Goal: Information Seeking & Learning: Find contact information

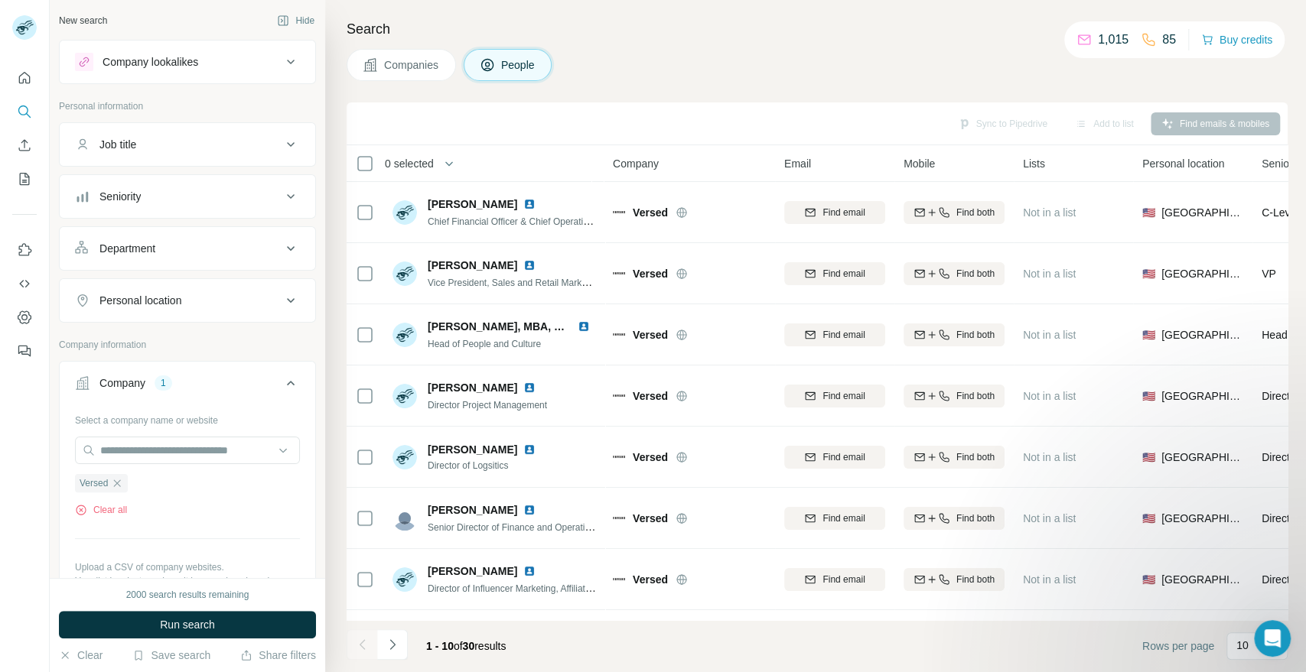
scroll to position [182, 0]
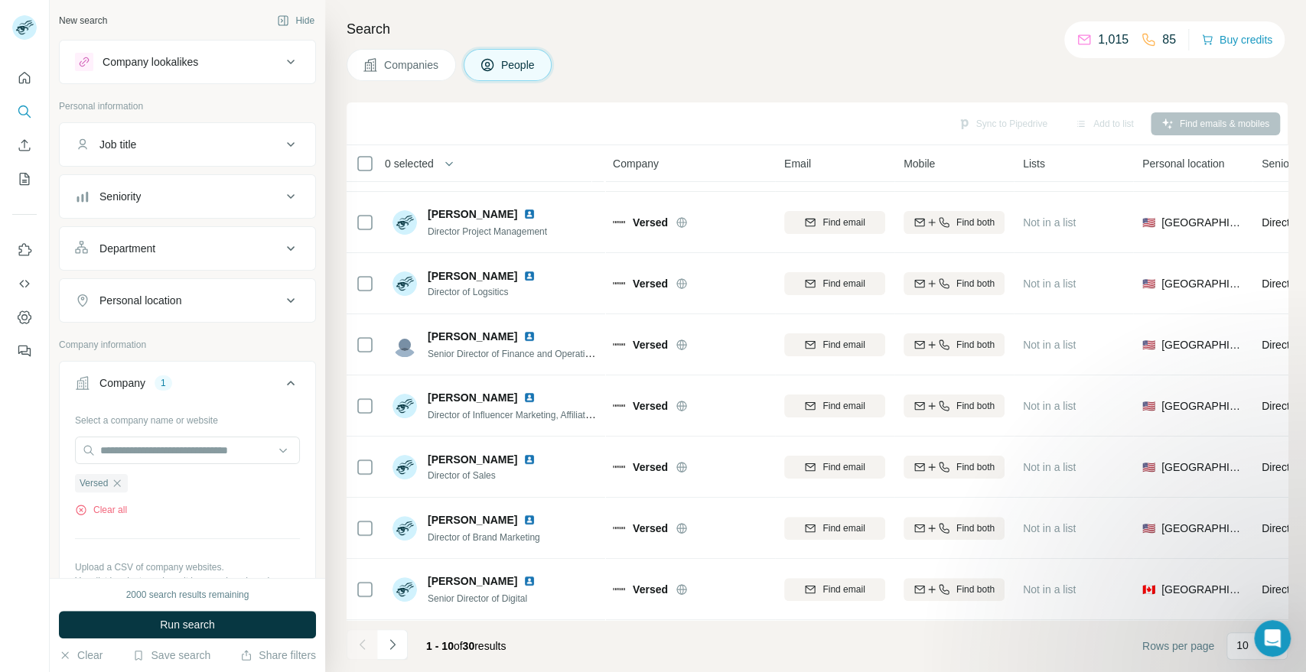
click at [862, 96] on div "Search Companies People Sync to Pipedrive Add to list Find emails & mobiles 0 s…" at bounding box center [815, 336] width 981 height 672
click at [998, 54] on div "Companies People" at bounding box center [817, 65] width 941 height 32
drag, startPoint x: 993, startPoint y: 18, endPoint x: 1009, endPoint y: 11, distance: 17.8
click at [993, 18] on h4 "Search" at bounding box center [817, 28] width 941 height 21
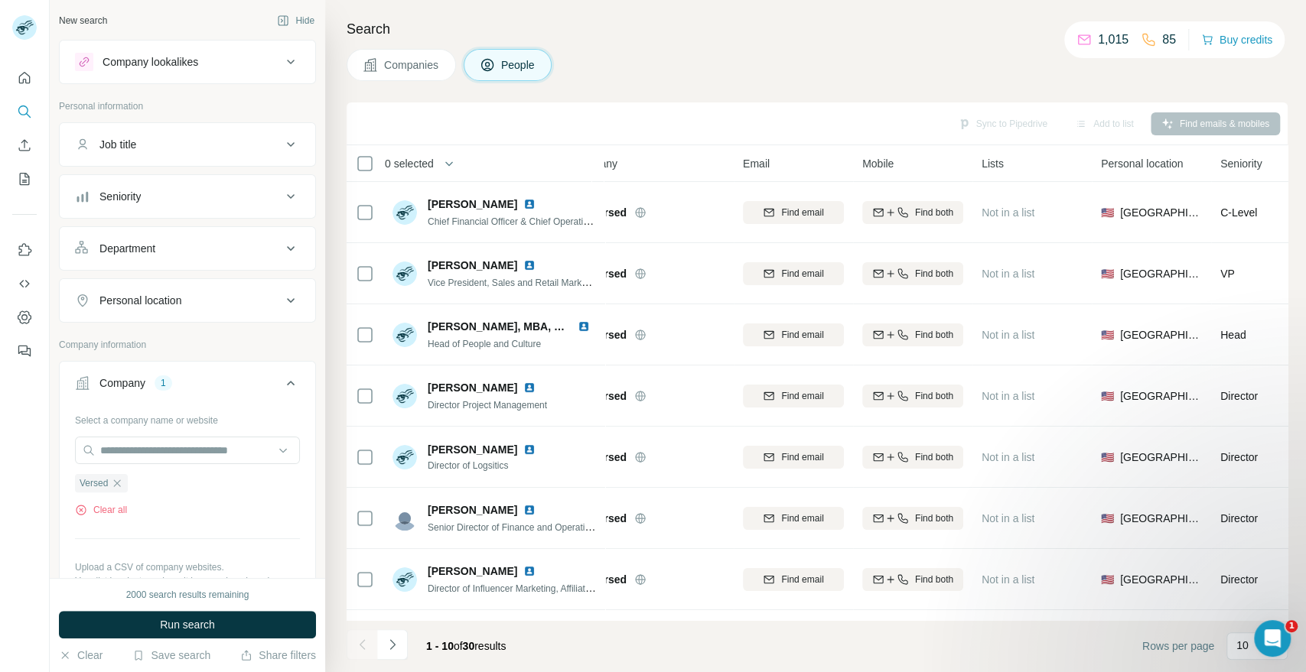
scroll to position [0, 0]
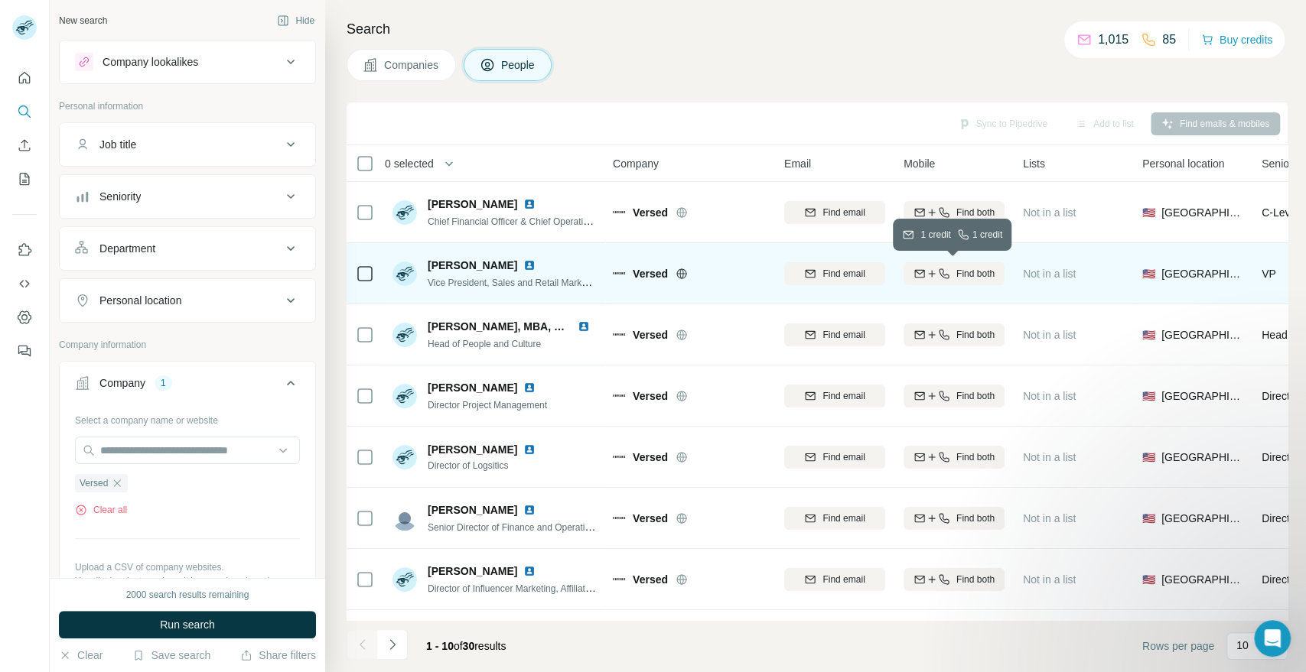
drag, startPoint x: 962, startPoint y: 272, endPoint x: 975, endPoint y: 272, distance: 13.8
click at [967, 272] on span "Find both" at bounding box center [975, 274] width 38 height 14
click at [925, 267] on div "Finding mobile" at bounding box center [954, 273] width 101 height 42
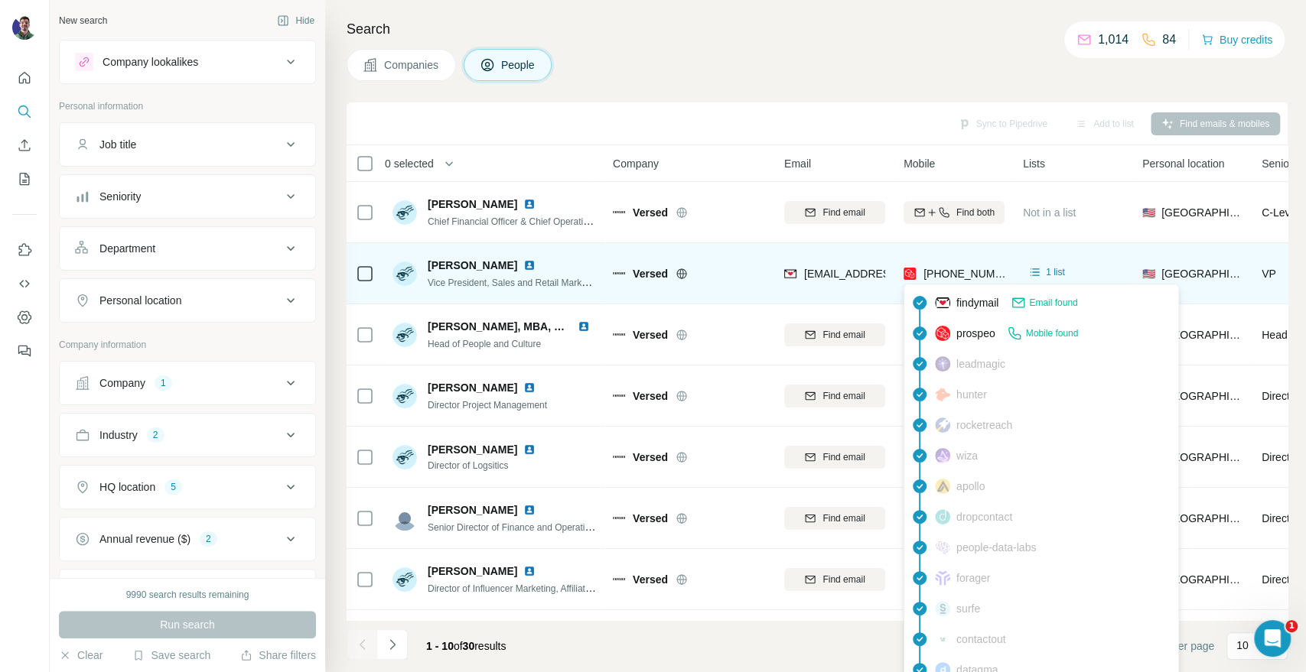
click at [975, 271] on span "[PHONE_NUMBER]" at bounding box center [971, 274] width 96 height 12
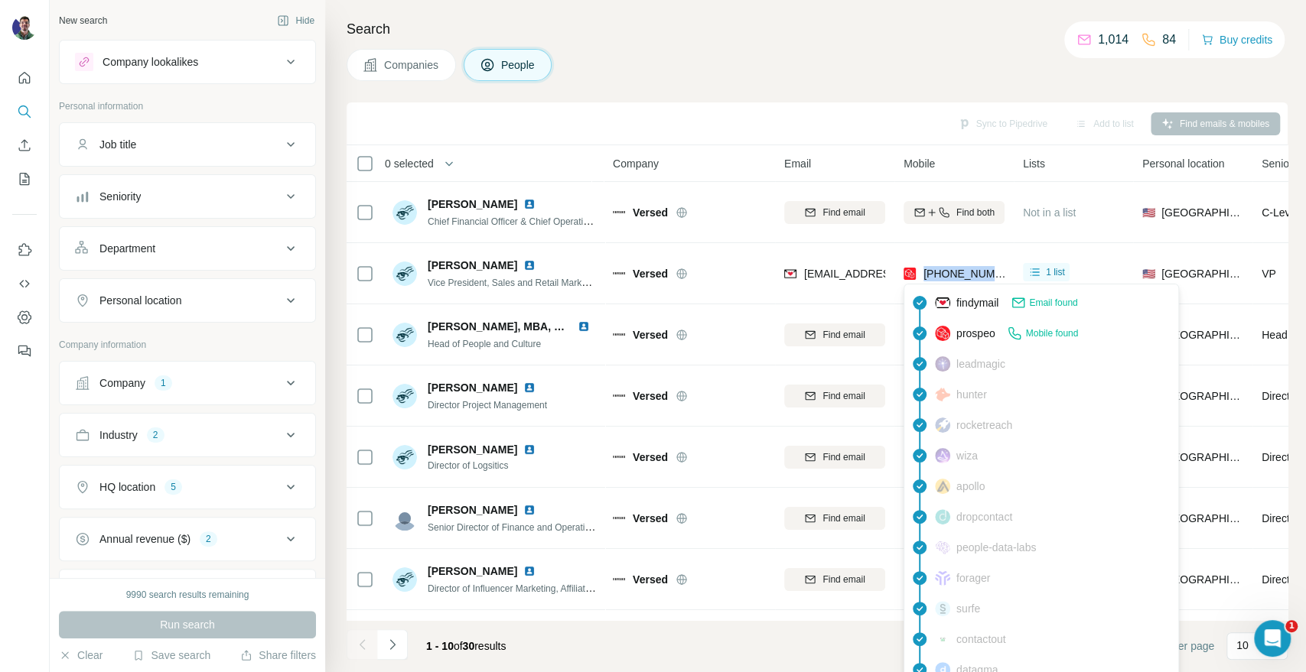
copy tr "[PHONE_NUMBER]"
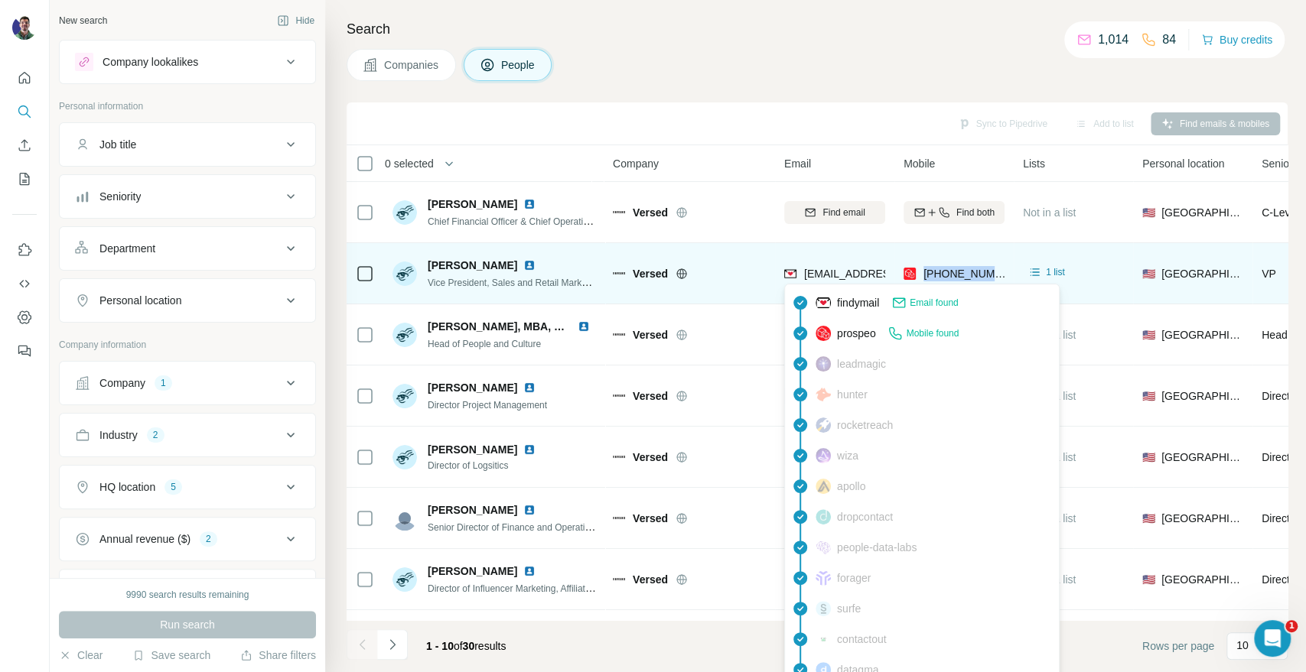
click at [812, 271] on span "[EMAIL_ADDRESS][DOMAIN_NAME]" at bounding box center [894, 274] width 181 height 12
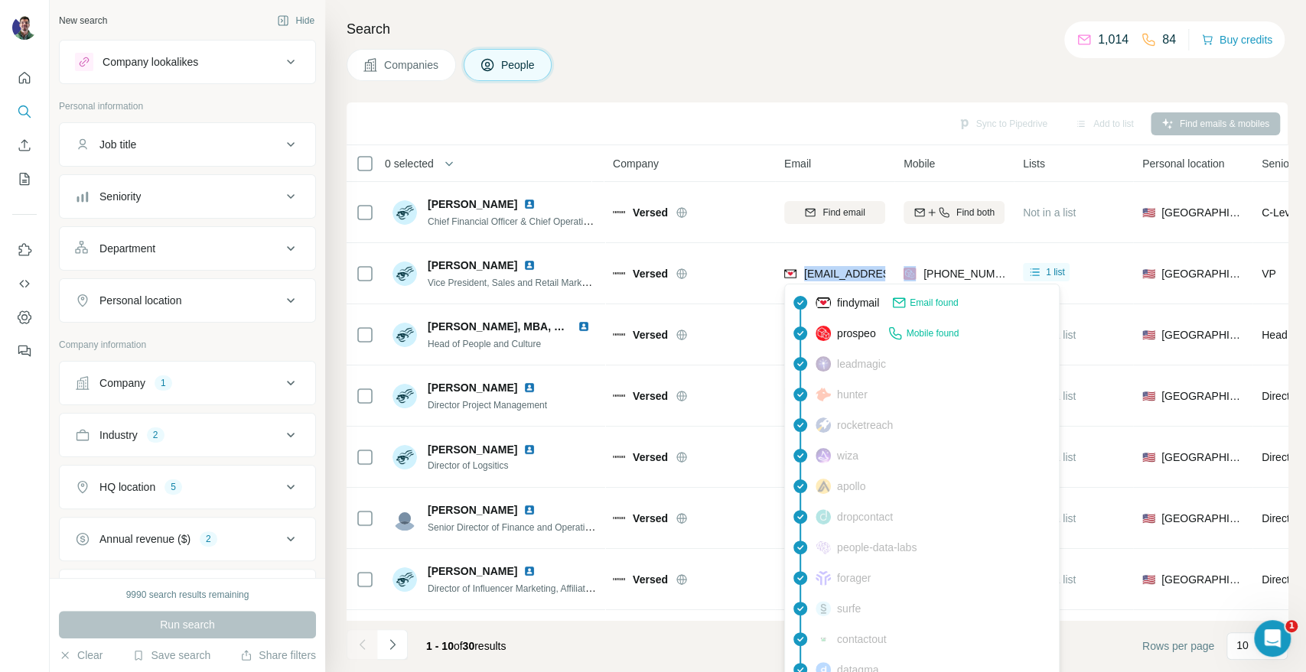
copy span "[EMAIL_ADDRESS][DOMAIN_NAME]"
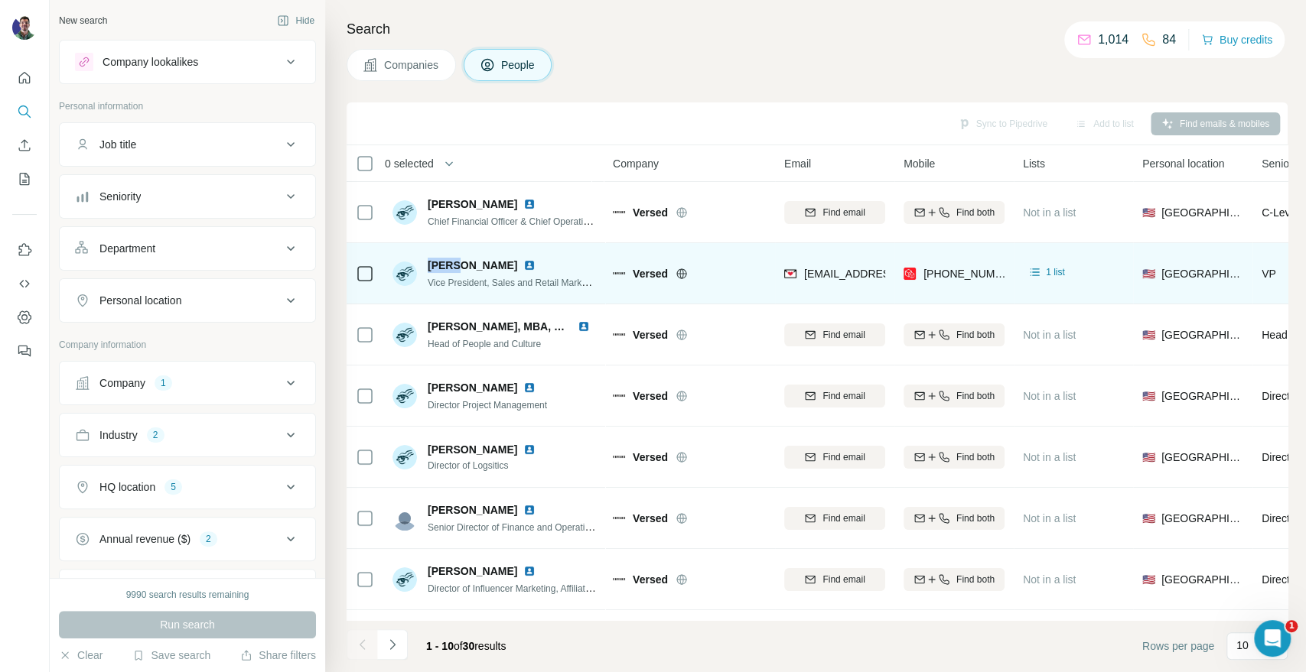
drag, startPoint x: 459, startPoint y: 263, endPoint x: 428, endPoint y: 262, distance: 31.4
click at [428, 262] on span "[PERSON_NAME]" at bounding box center [473, 265] width 90 height 15
copy span "[PERSON_NAME]"
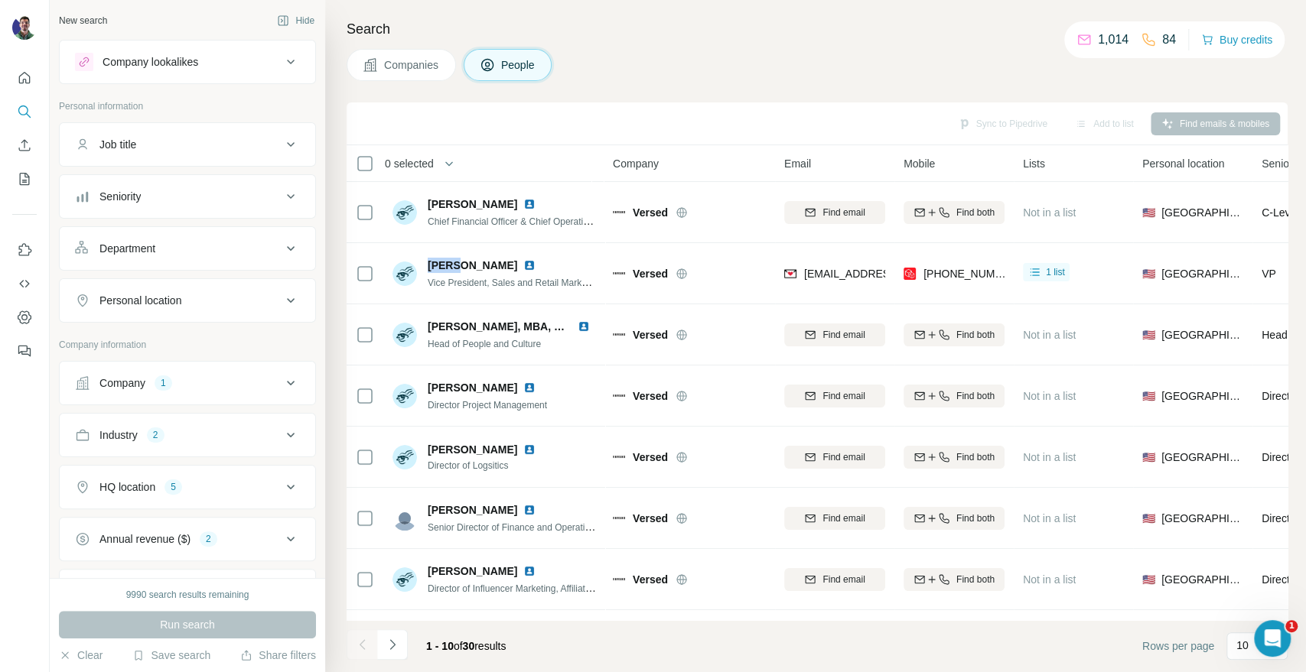
click at [412, 63] on span "Companies" at bounding box center [412, 64] width 56 height 15
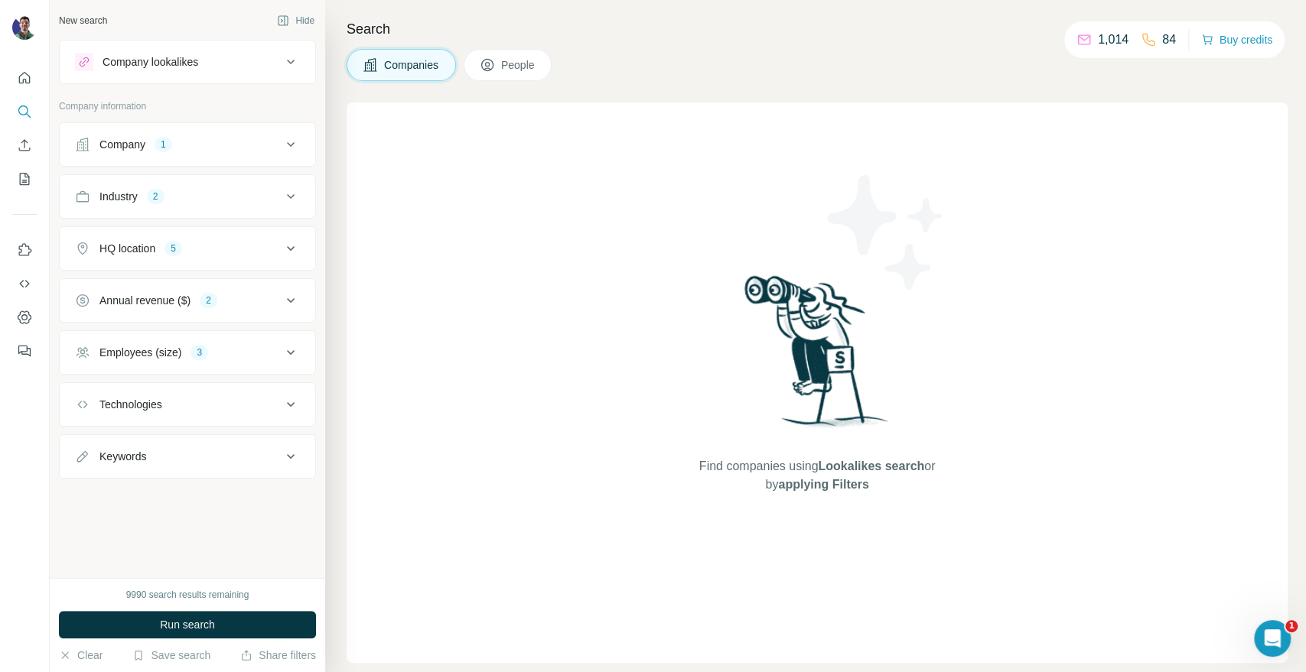
click at [251, 149] on div "Company 1" at bounding box center [178, 144] width 207 height 15
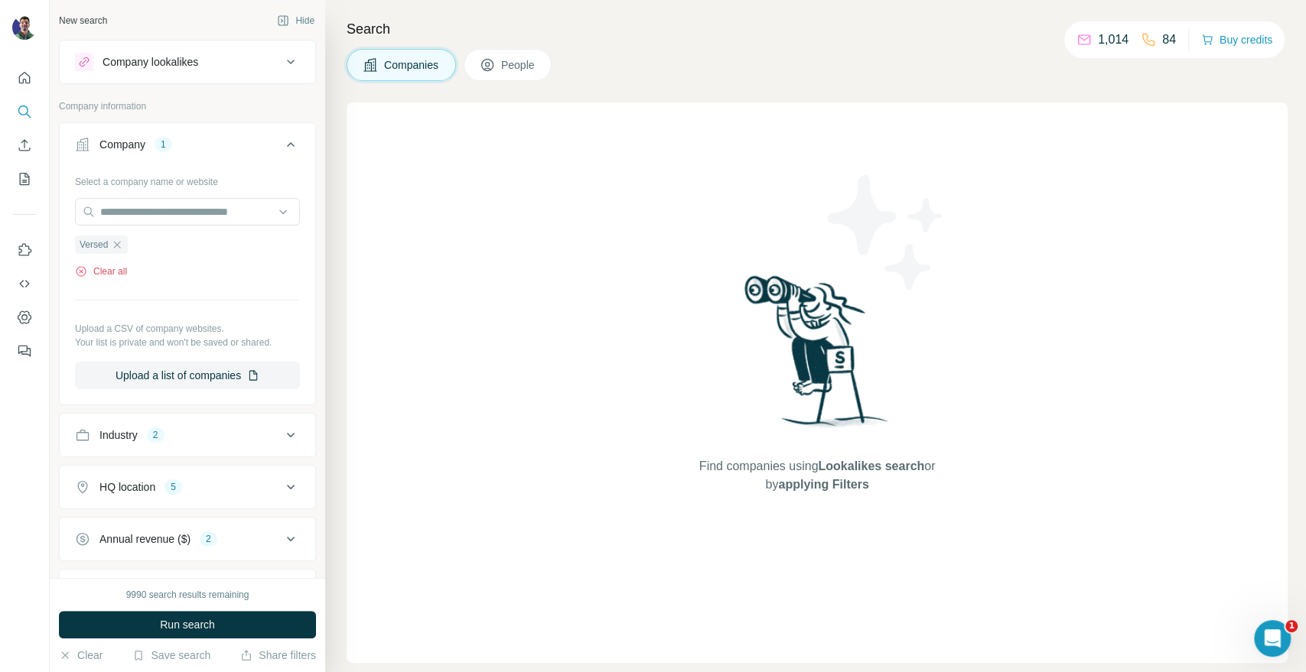
click at [123, 271] on button "Clear all" at bounding box center [101, 272] width 52 height 14
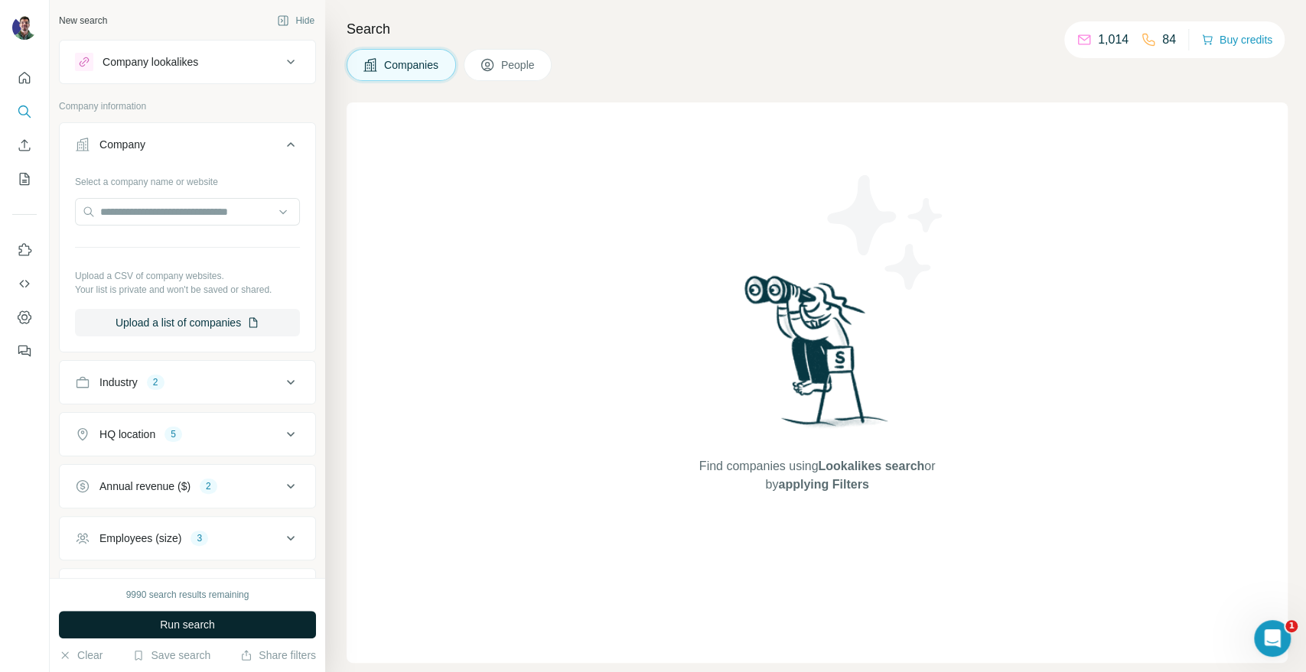
click at [184, 629] on span "Run search" at bounding box center [187, 624] width 55 height 15
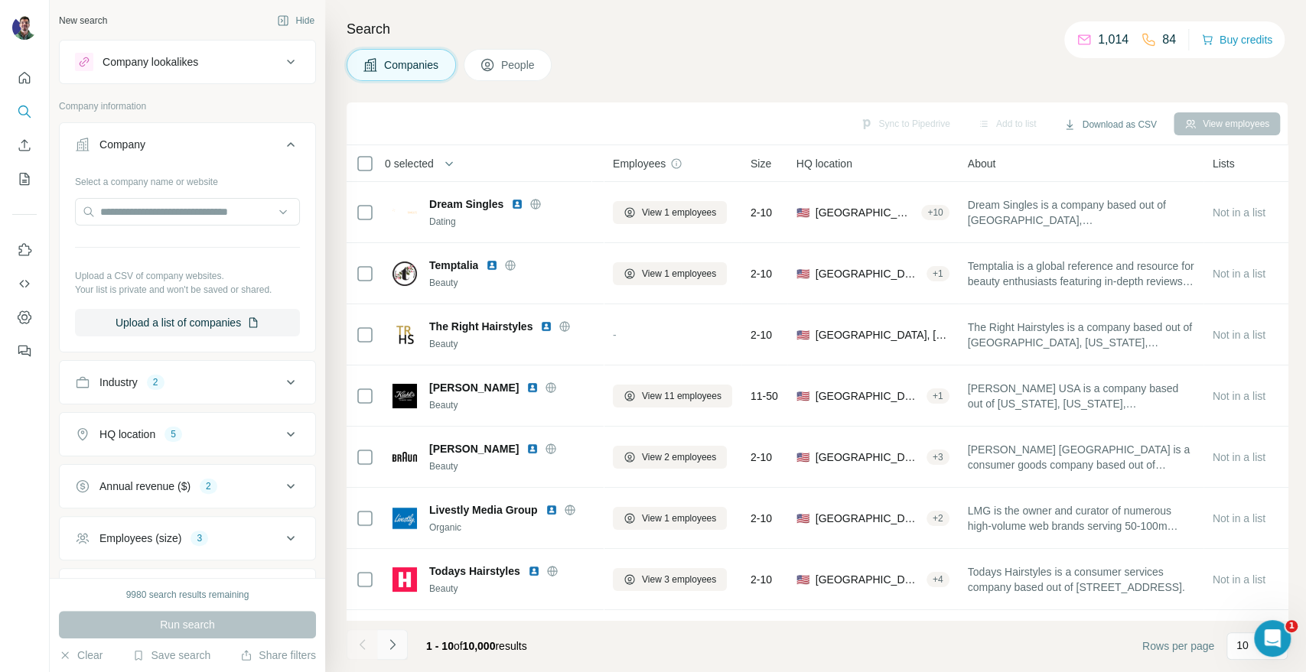
click at [399, 640] on button "Navigate to next page" at bounding box center [392, 645] width 31 height 31
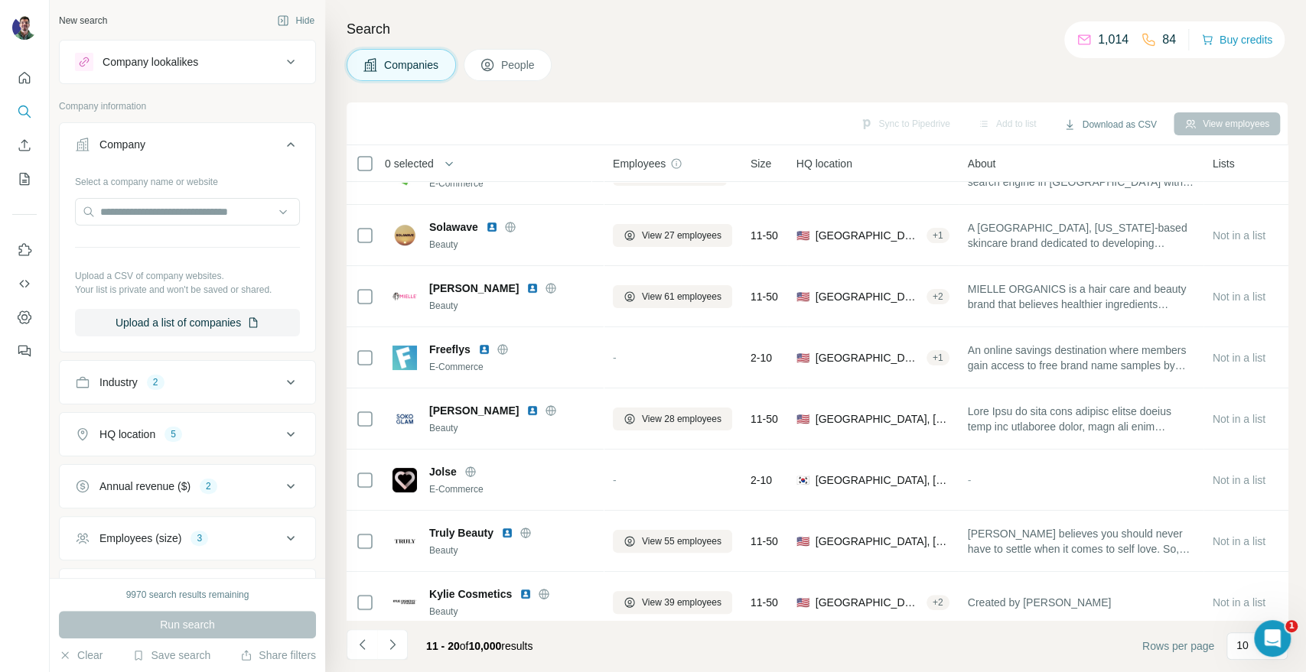
scroll to position [182, 0]
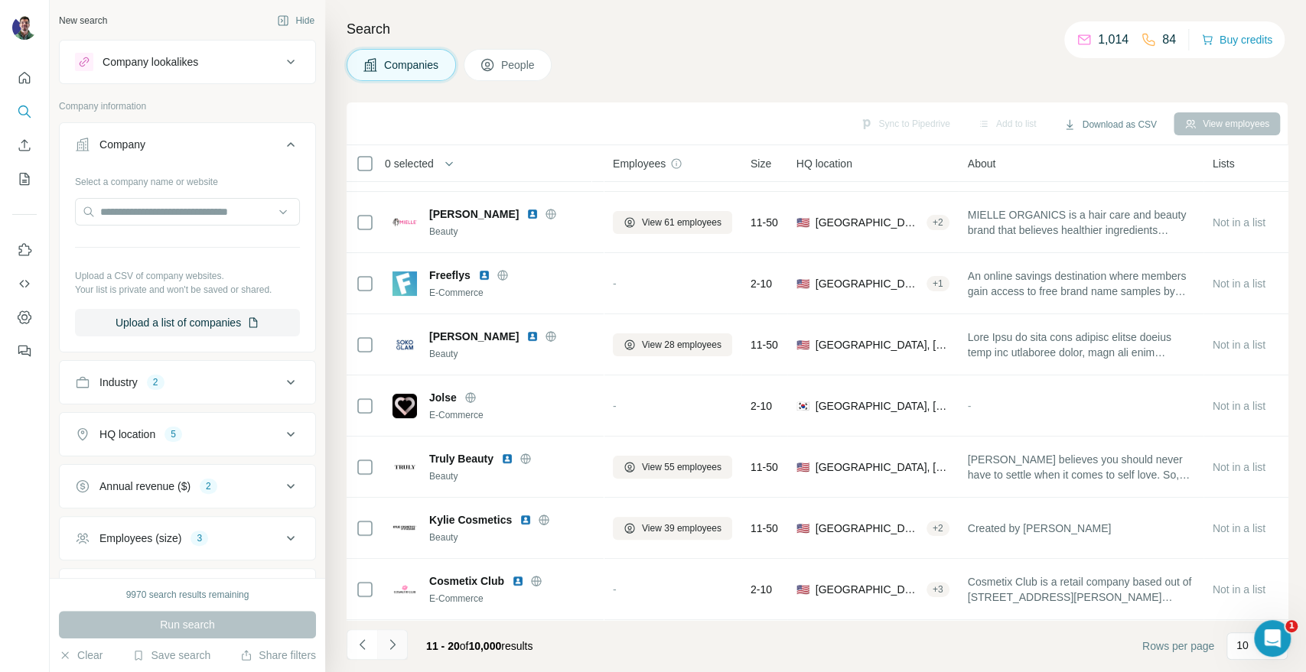
click at [396, 649] on icon "Navigate to next page" at bounding box center [392, 644] width 15 height 15
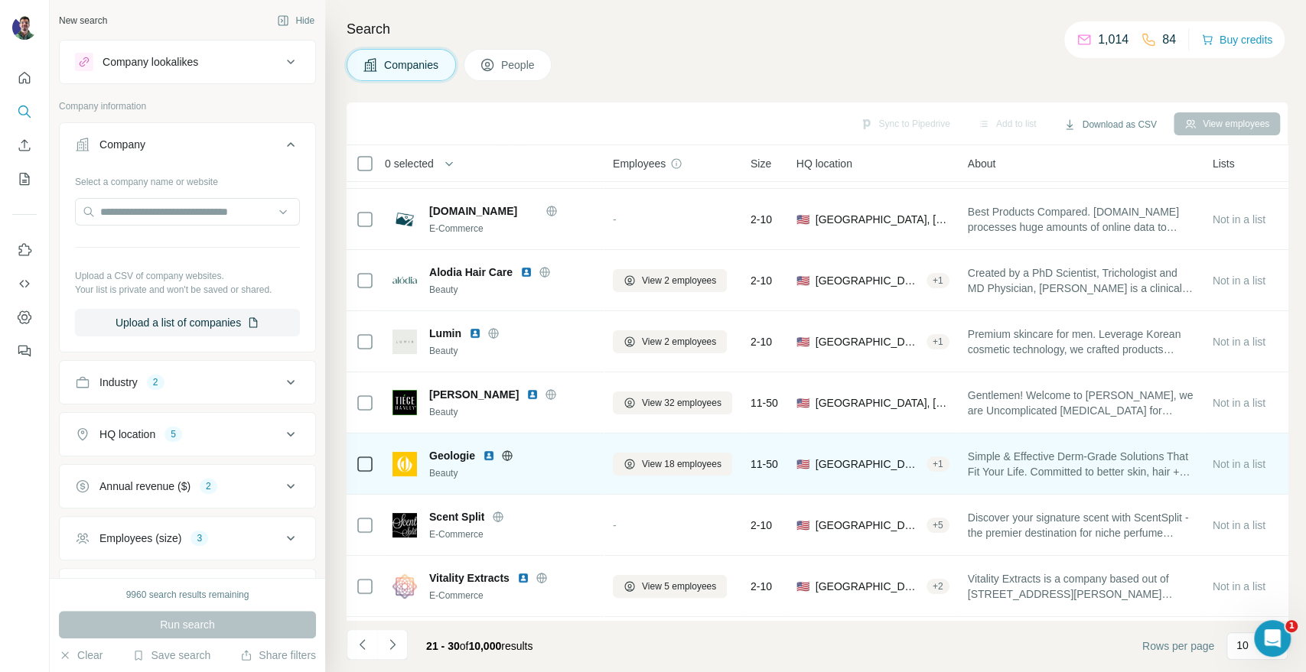
scroll to position [0, 0]
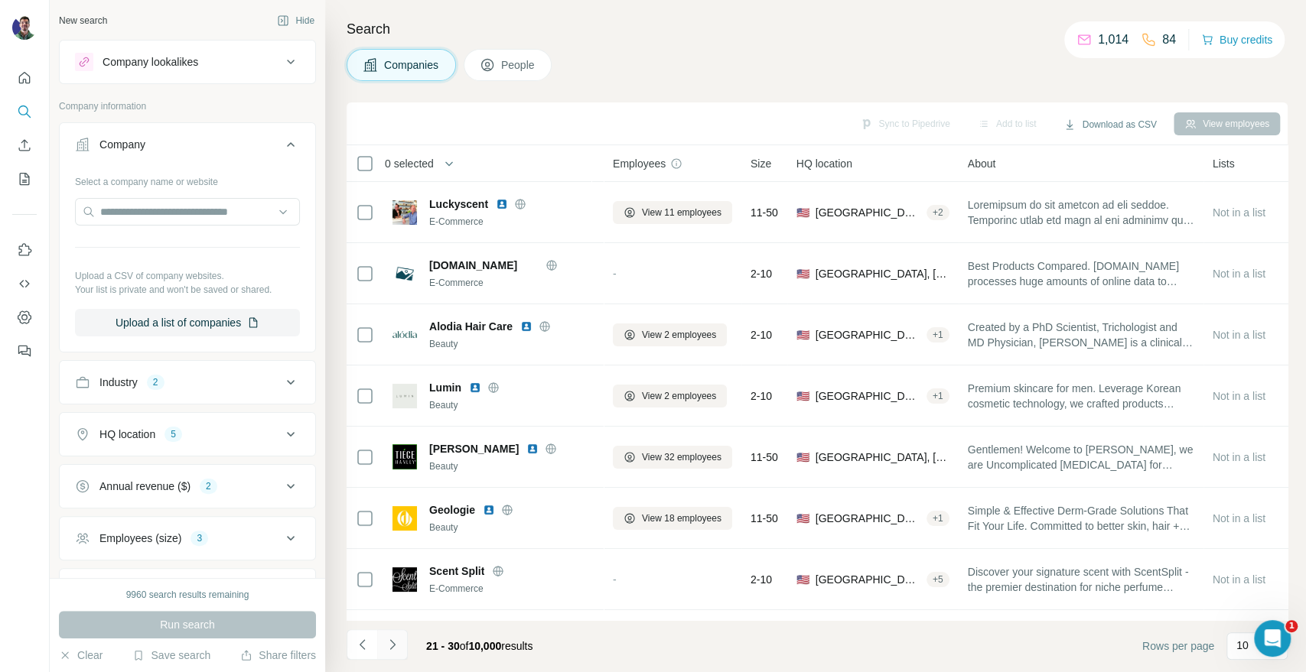
click at [396, 648] on icon "Navigate to next page" at bounding box center [392, 644] width 15 height 15
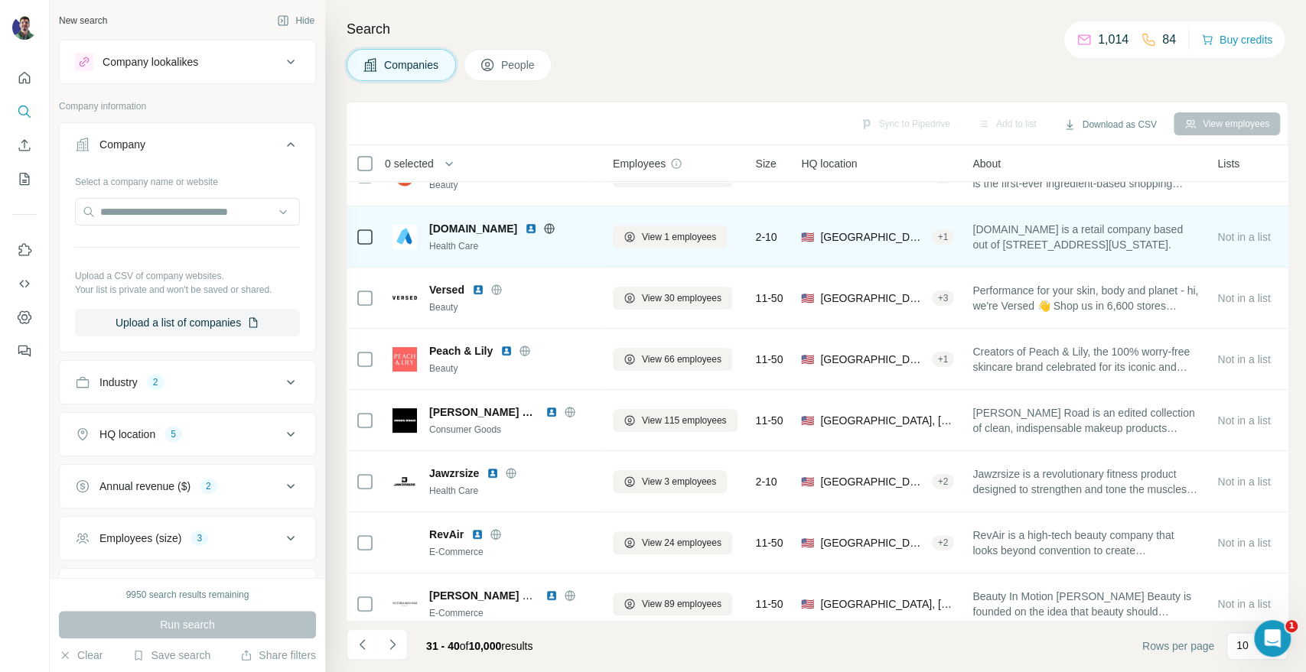
scroll to position [170, 0]
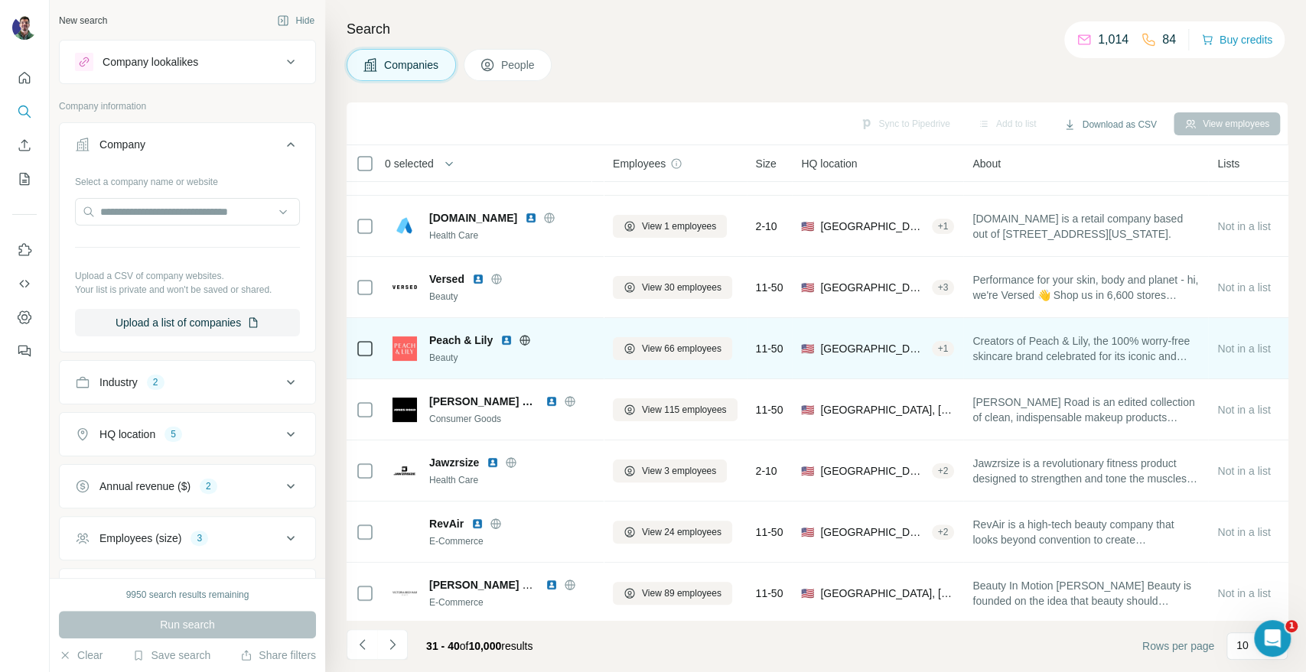
click at [523, 335] on icon at bounding box center [525, 340] width 4 height 10
click at [687, 354] on span "View 66 employees" at bounding box center [682, 349] width 80 height 14
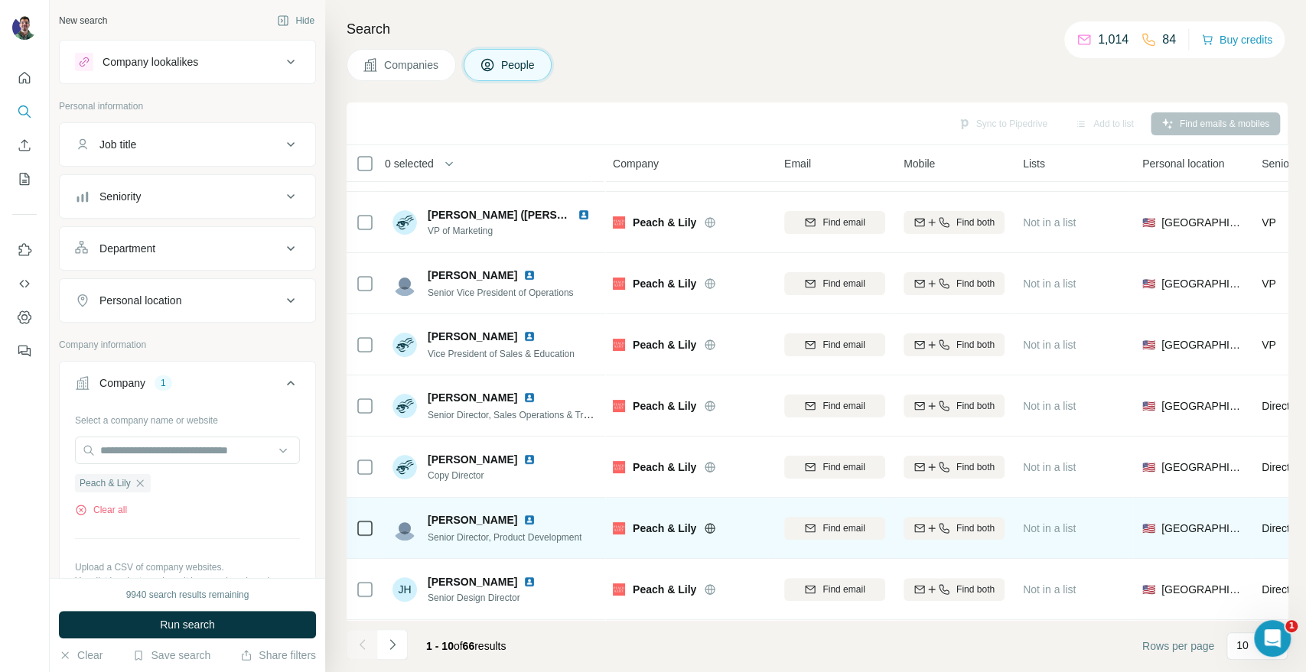
scroll to position [182, 0]
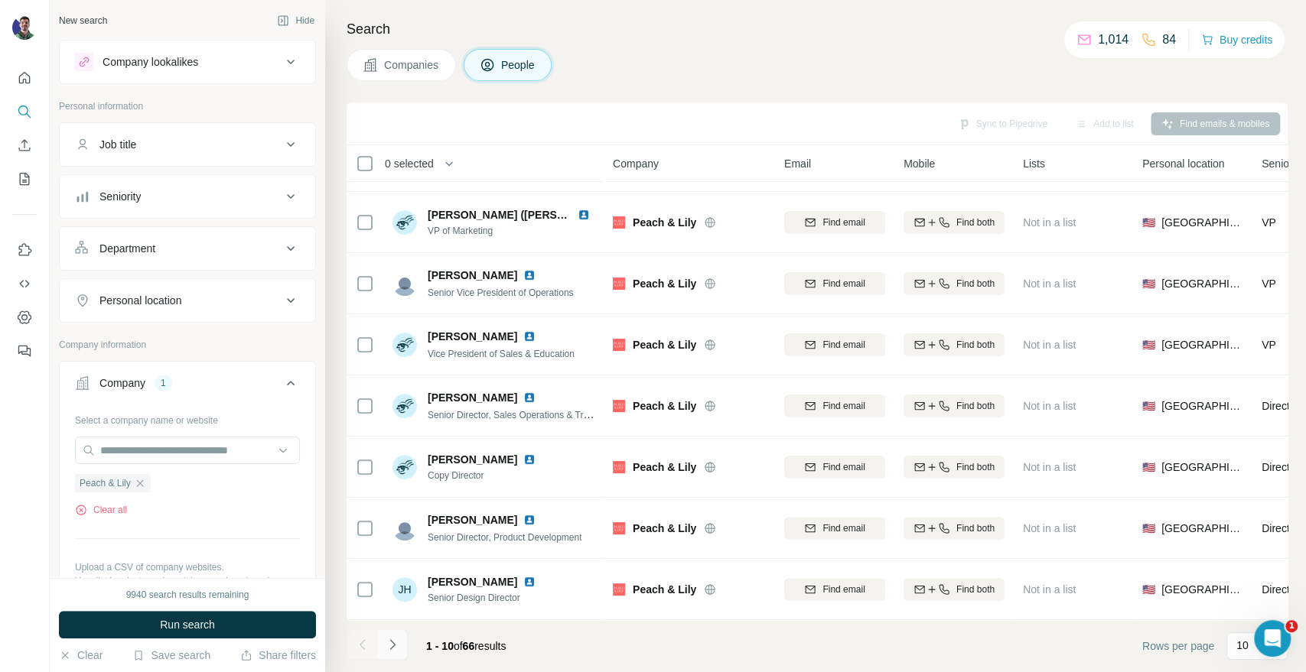
click at [387, 632] on button "Navigate to next page" at bounding box center [392, 645] width 31 height 31
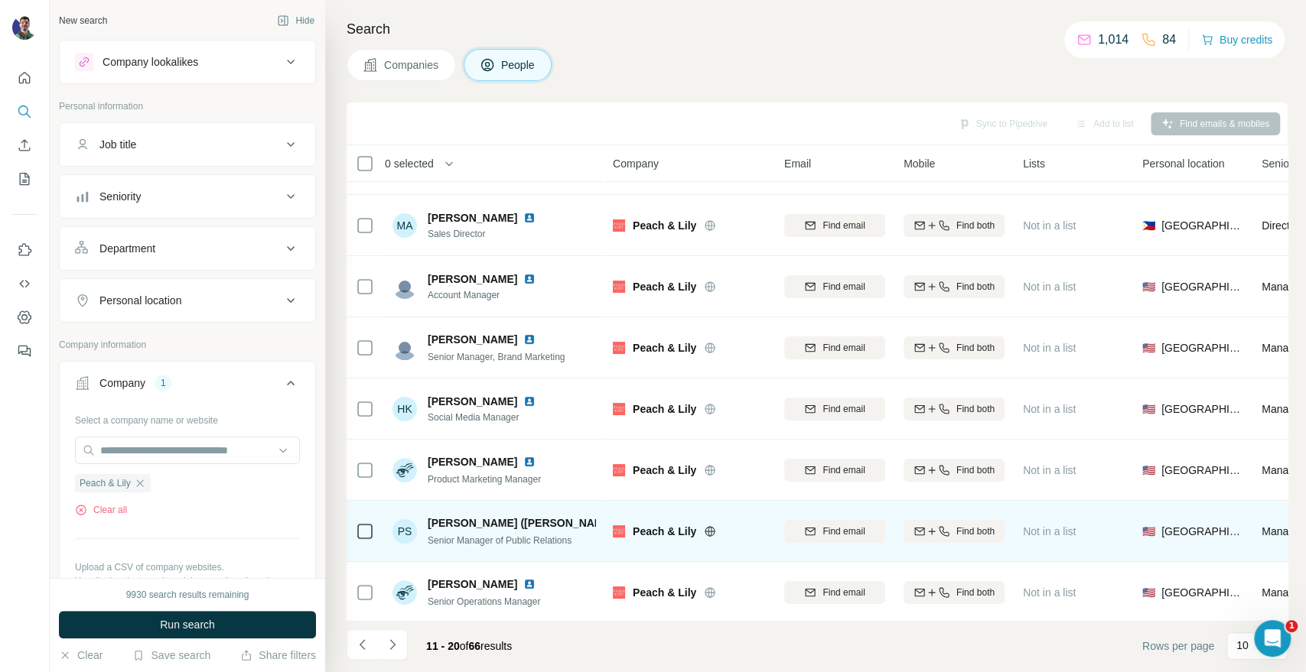
scroll to position [0, 0]
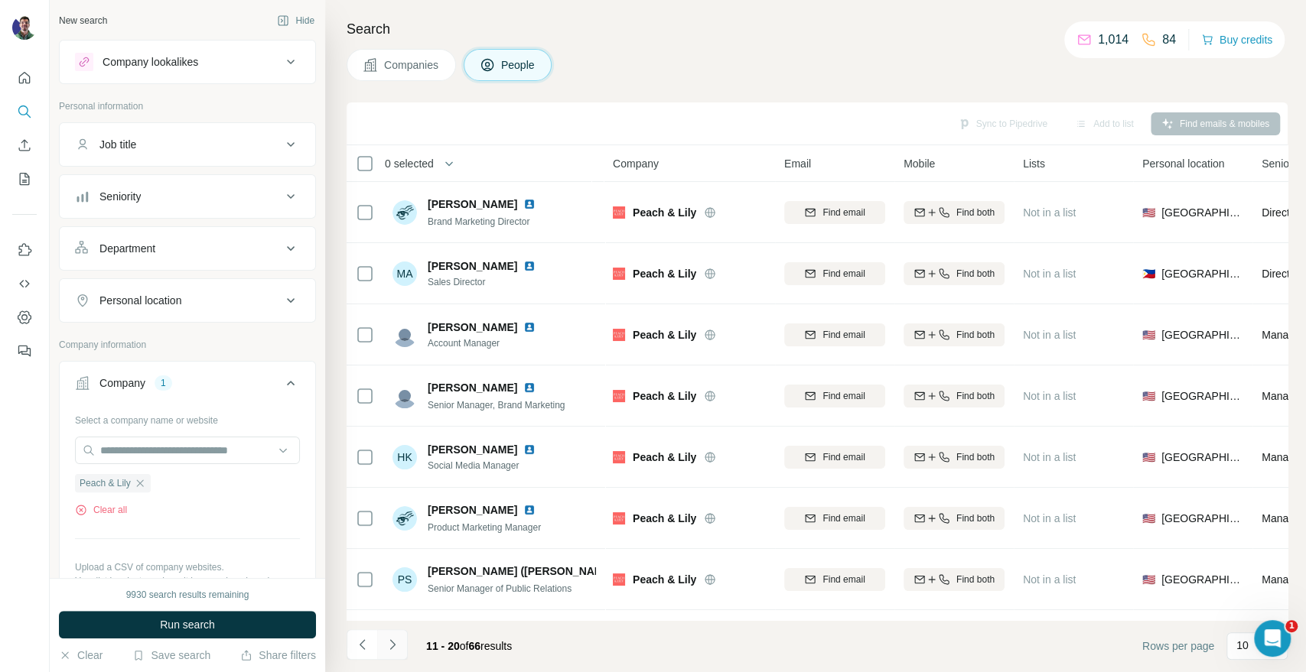
click at [398, 652] on icon "Navigate to next page" at bounding box center [392, 644] width 15 height 15
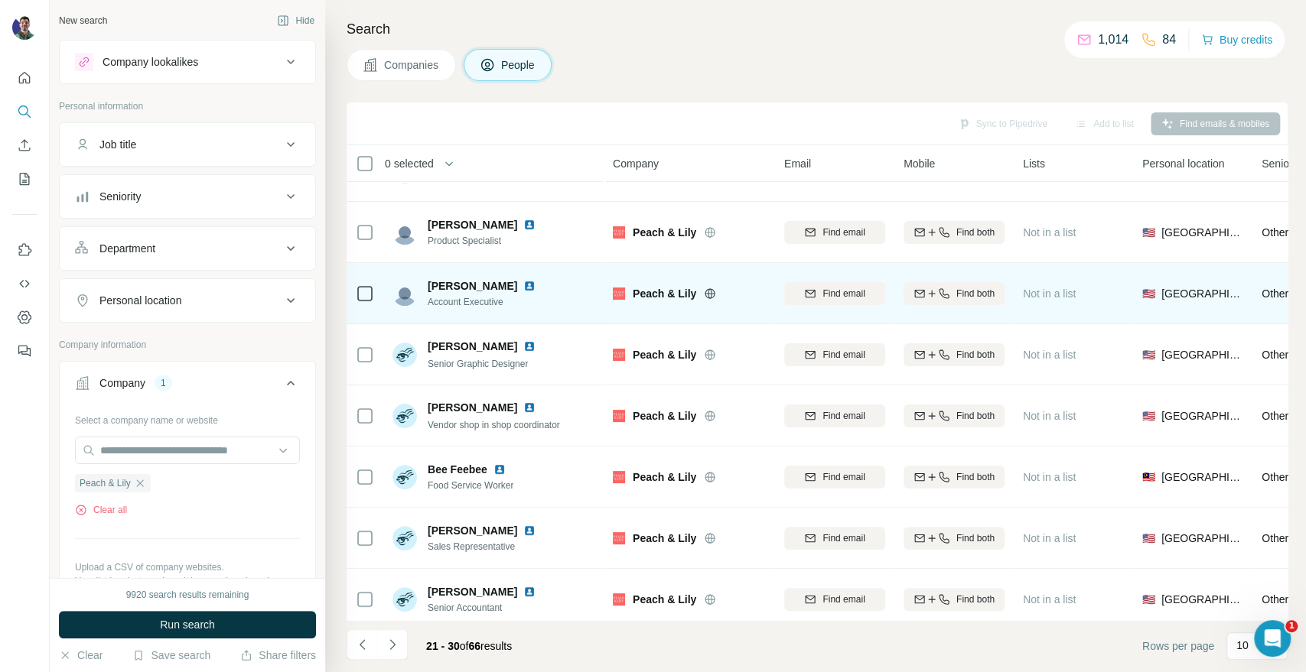
scroll to position [182, 0]
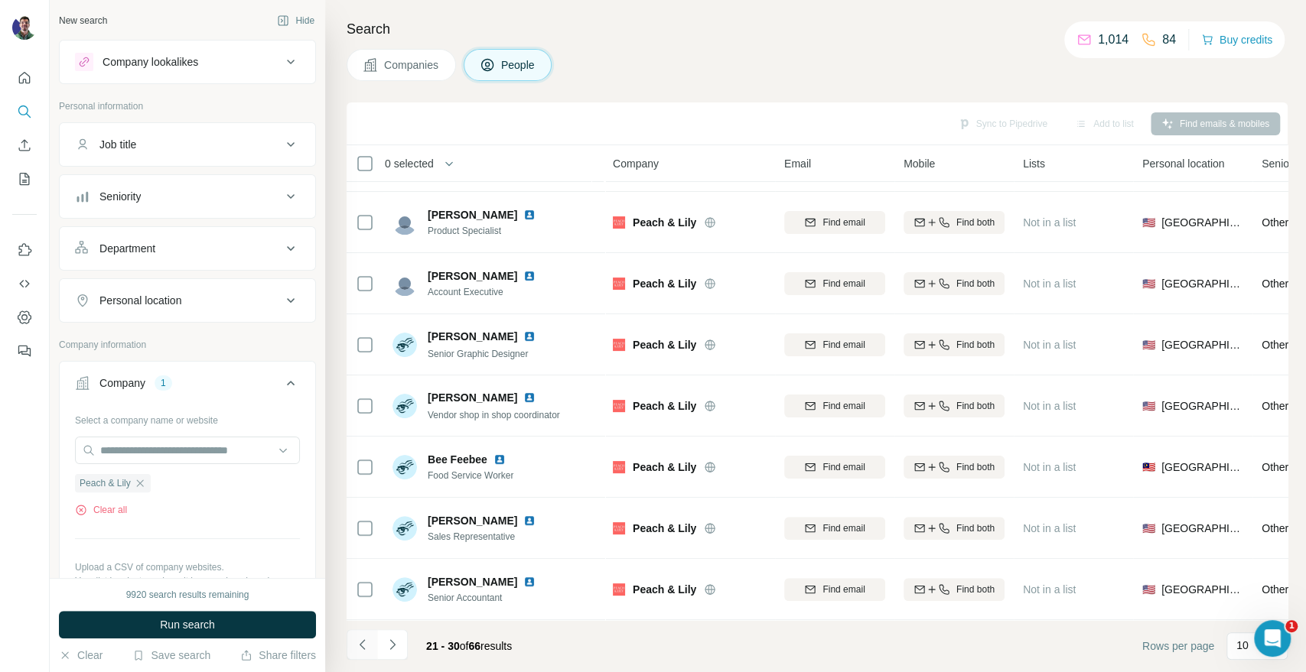
click at [355, 639] on icon "Navigate to previous page" at bounding box center [362, 644] width 15 height 15
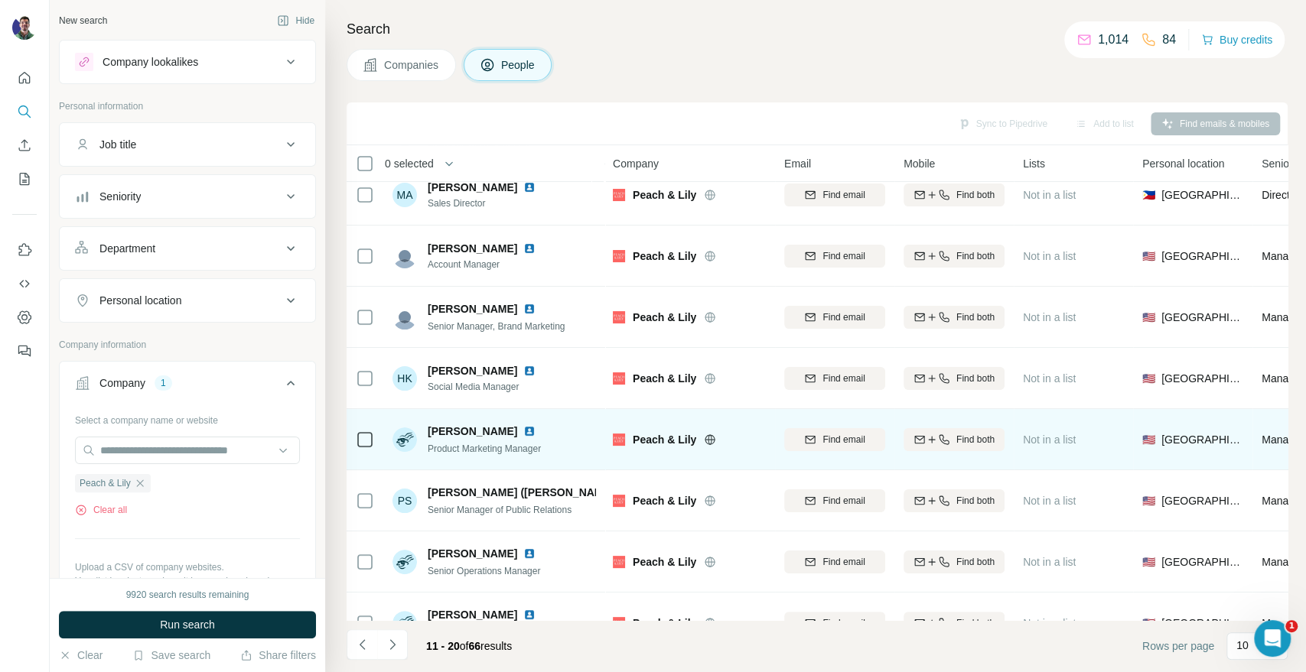
scroll to position [0, 0]
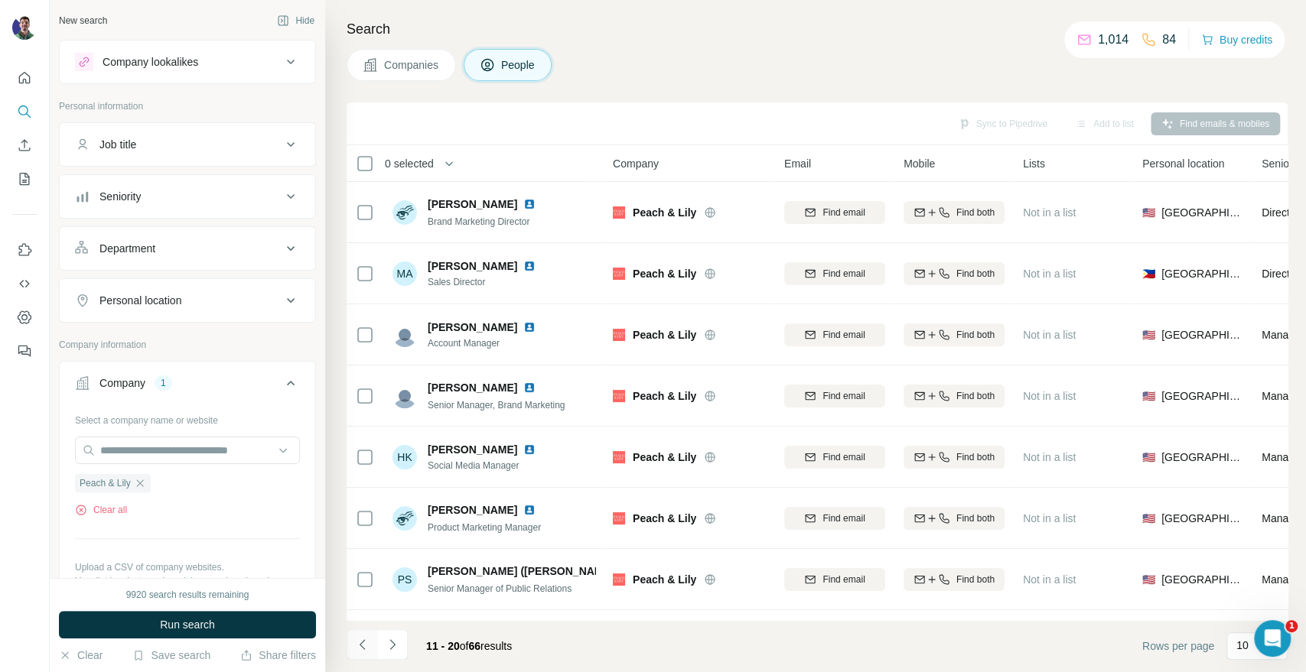
click at [356, 647] on icon "Navigate to previous page" at bounding box center [362, 644] width 15 height 15
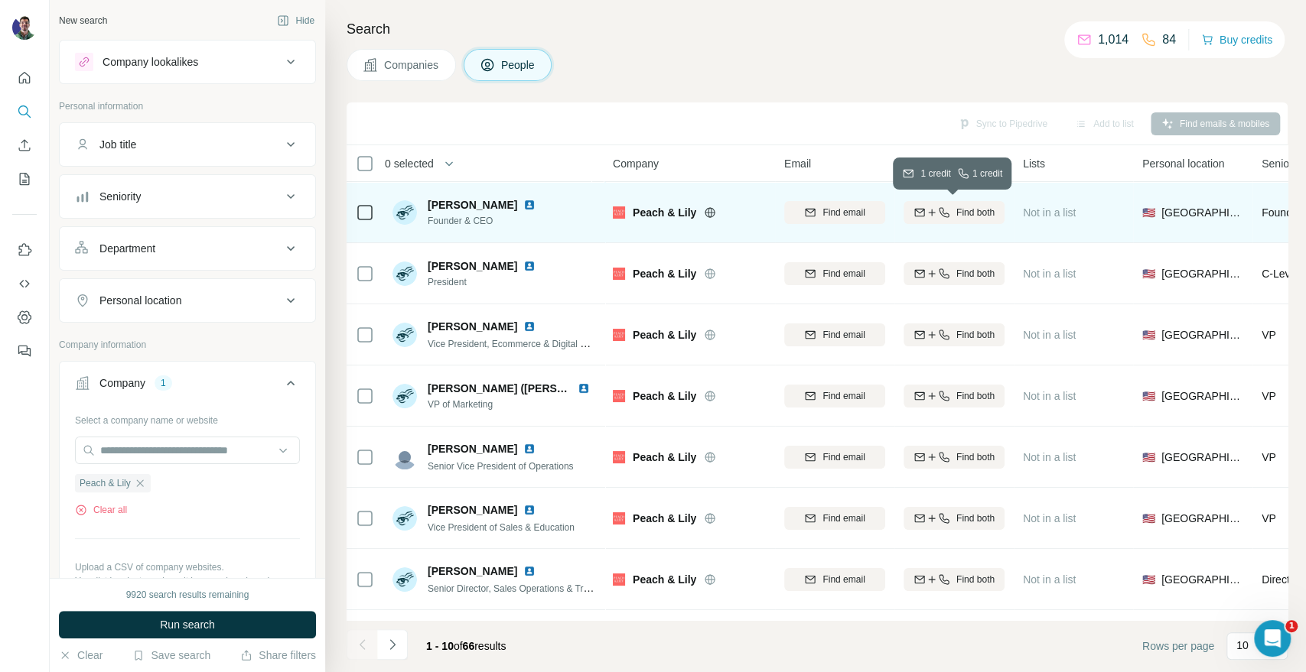
click at [927, 216] on icon "button" at bounding box center [932, 213] width 12 height 12
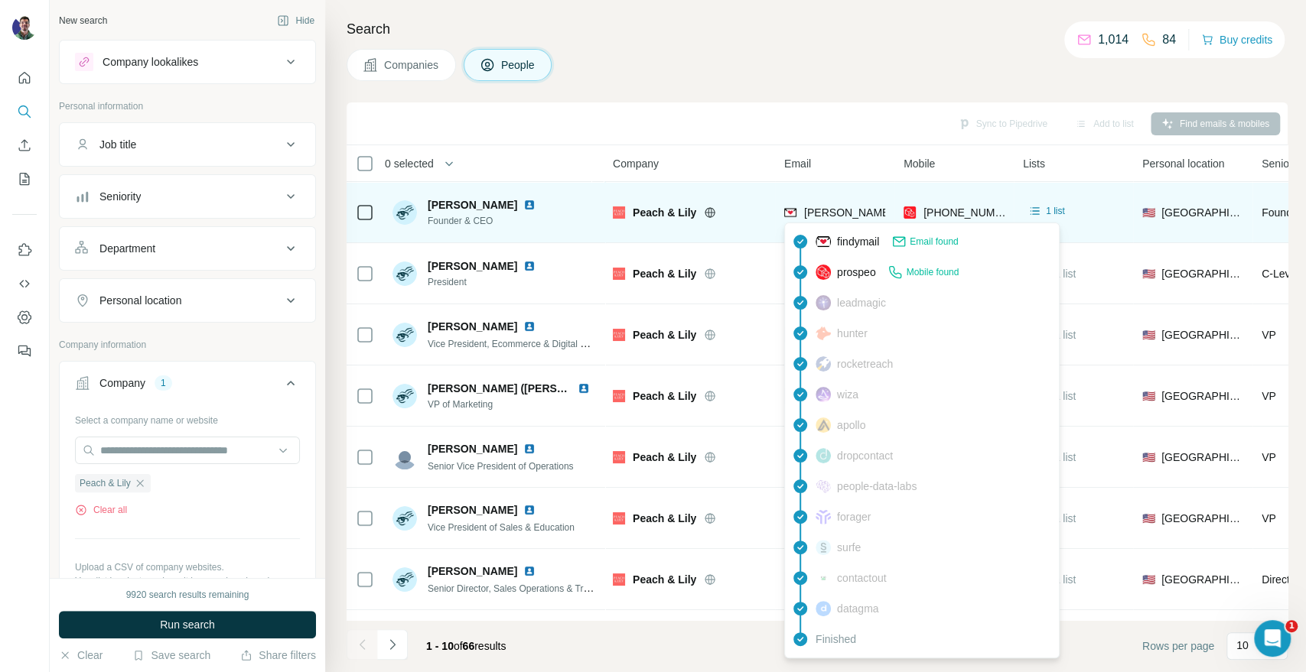
click at [829, 207] on span "[PERSON_NAME][EMAIL_ADDRESS][DOMAIN_NAME]" at bounding box center [938, 213] width 269 height 12
copy span "[PERSON_NAME][EMAIL_ADDRESS][DOMAIN_NAME]"
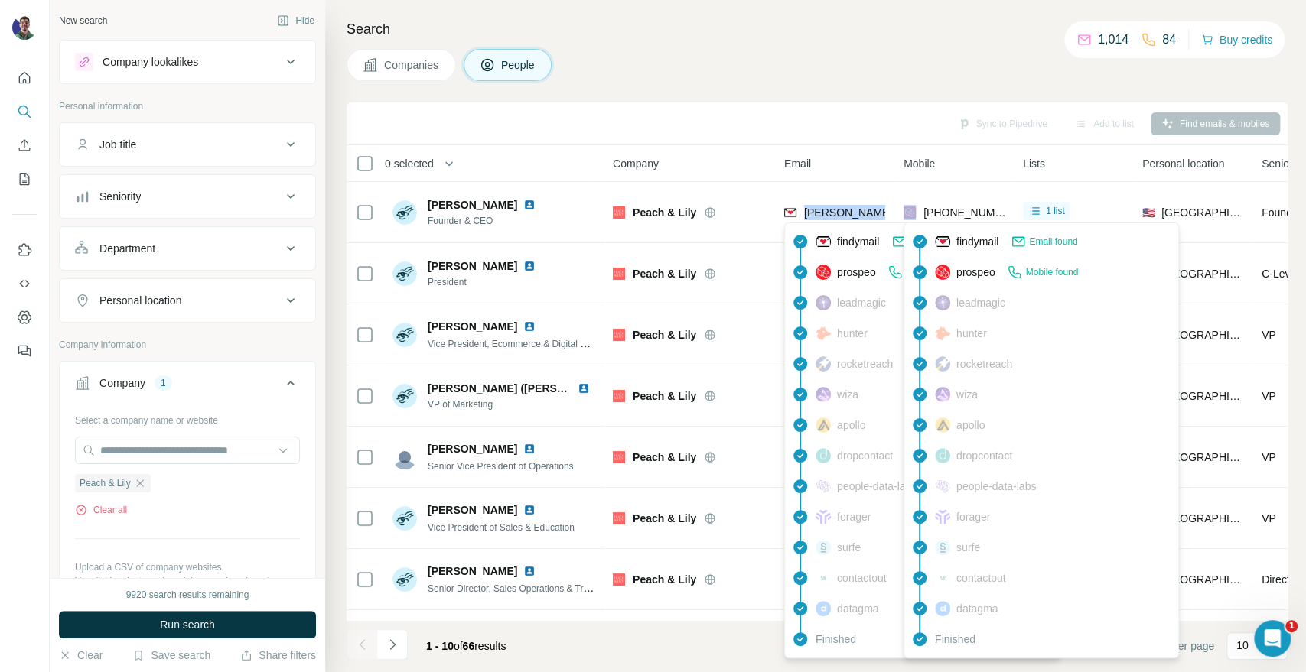
click at [959, 210] on span "[PHONE_NUMBER]" at bounding box center [971, 213] width 96 height 12
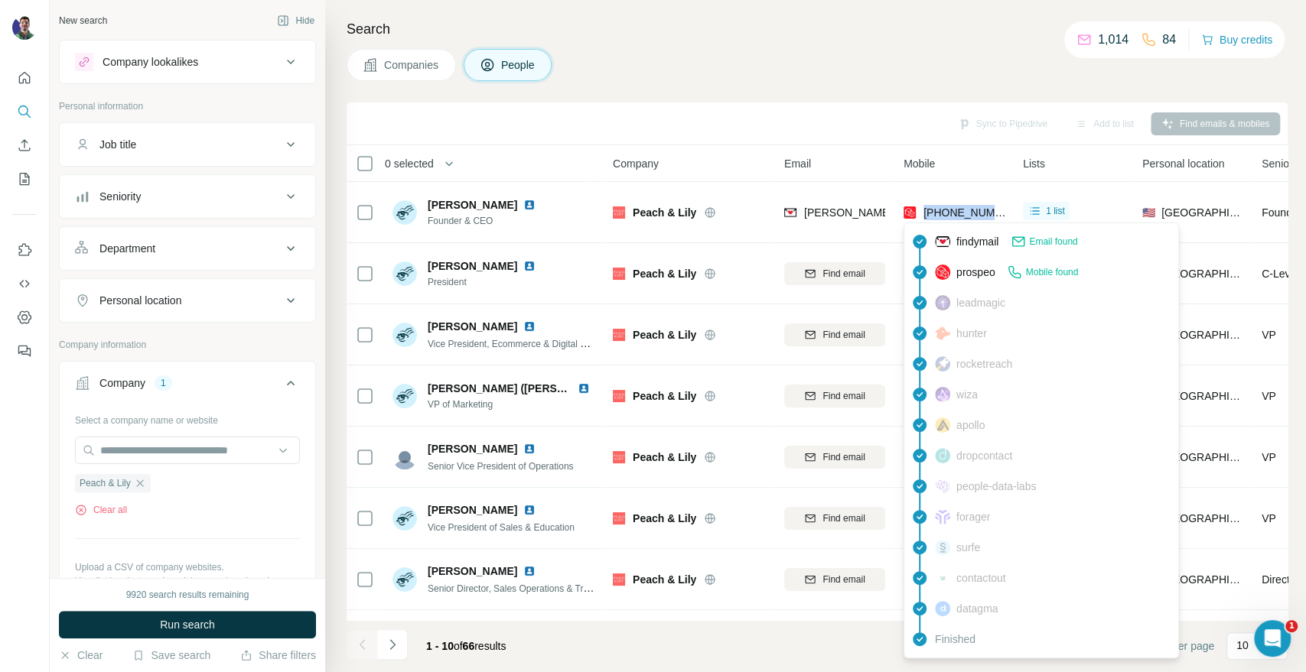
click at [959, 210] on span "[PHONE_NUMBER]" at bounding box center [971, 213] width 96 height 12
copy tr "[PHONE_NUMBER]"
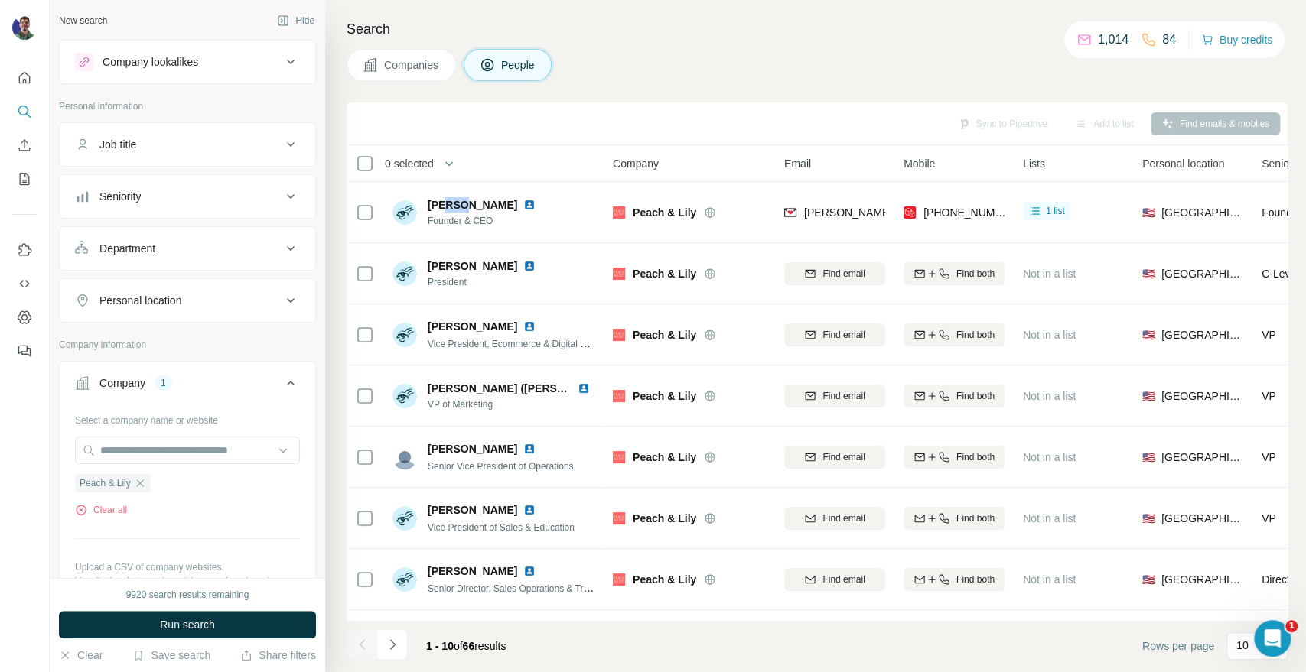
drag, startPoint x: 454, startPoint y: 206, endPoint x: 435, endPoint y: 200, distance: 19.1
click at [439, 200] on span "[PERSON_NAME]" at bounding box center [473, 204] width 90 height 15
click at [428, 200] on span "[PERSON_NAME]" at bounding box center [473, 204] width 90 height 15
drag, startPoint x: 428, startPoint y: 200, endPoint x: 455, endPoint y: 197, distance: 27.0
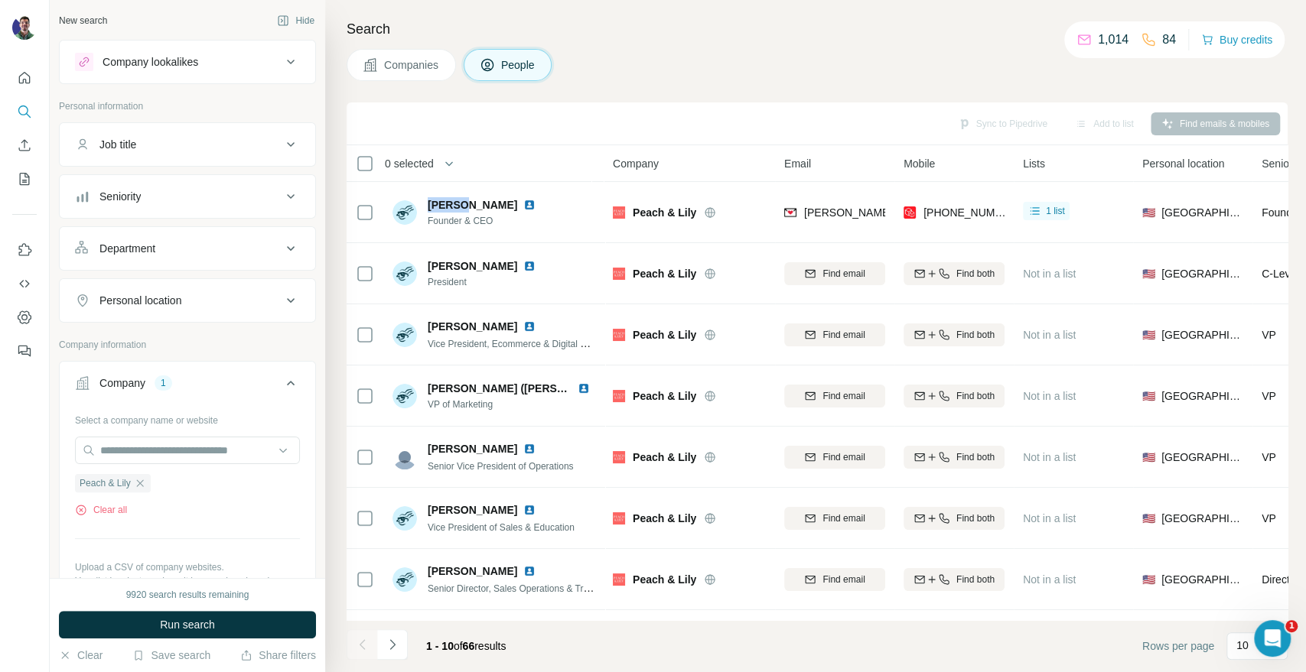
click at [455, 197] on span "[PERSON_NAME]" at bounding box center [473, 204] width 90 height 15
copy span "[PERSON_NAME]"
click at [198, 91] on div "Company lookalikes Personal information Job title Seniority Department Personal…" at bounding box center [187, 539] width 257 height 999
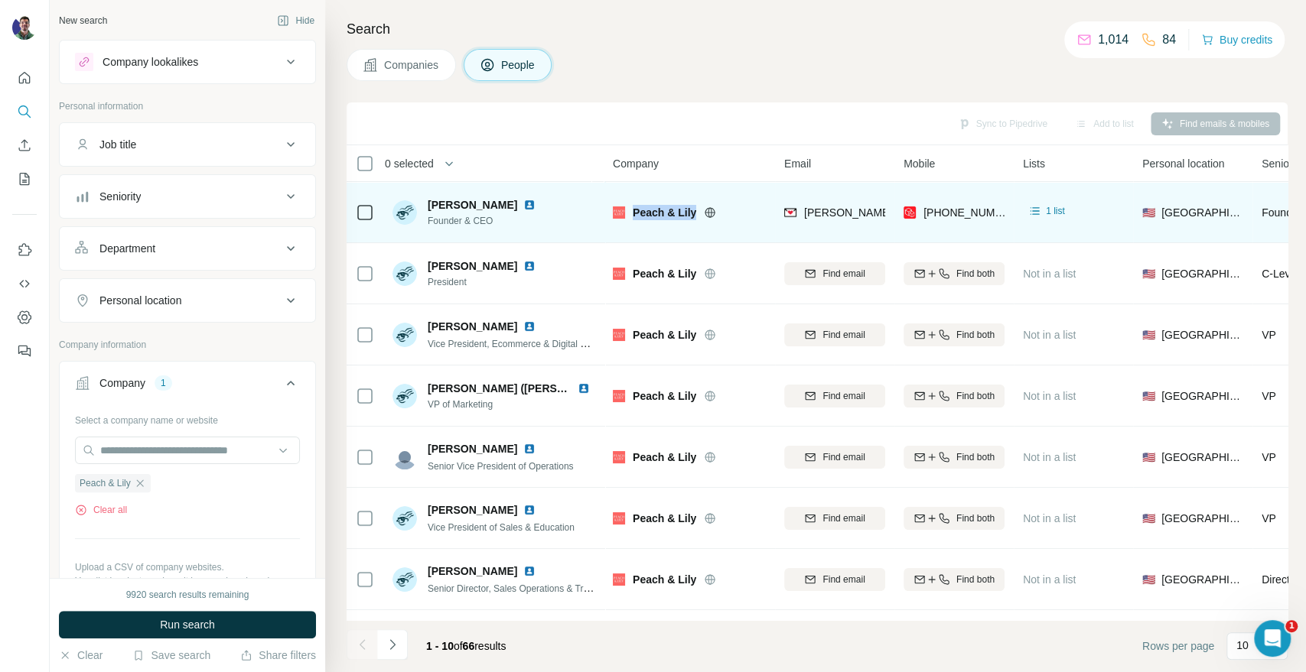
drag, startPoint x: 630, startPoint y: 207, endPoint x: 694, endPoint y: 213, distance: 63.8
click at [694, 213] on div "Peach & Lily" at bounding box center [689, 212] width 153 height 15
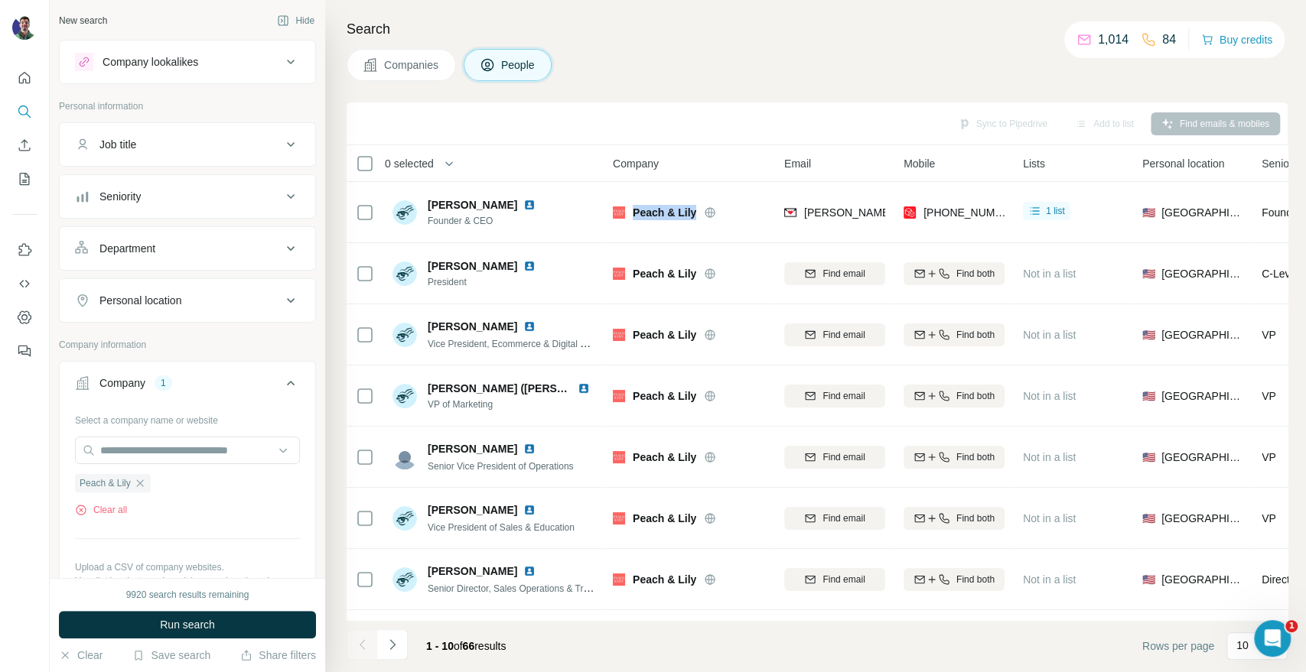
copy span "Peach & Lily"
click at [711, 70] on div "Companies People" at bounding box center [817, 65] width 941 height 32
click at [1007, 73] on div "Companies People" at bounding box center [817, 65] width 941 height 32
click at [1021, 33] on h4 "Search" at bounding box center [817, 28] width 941 height 21
